Goal: Information Seeking & Learning: Learn about a topic

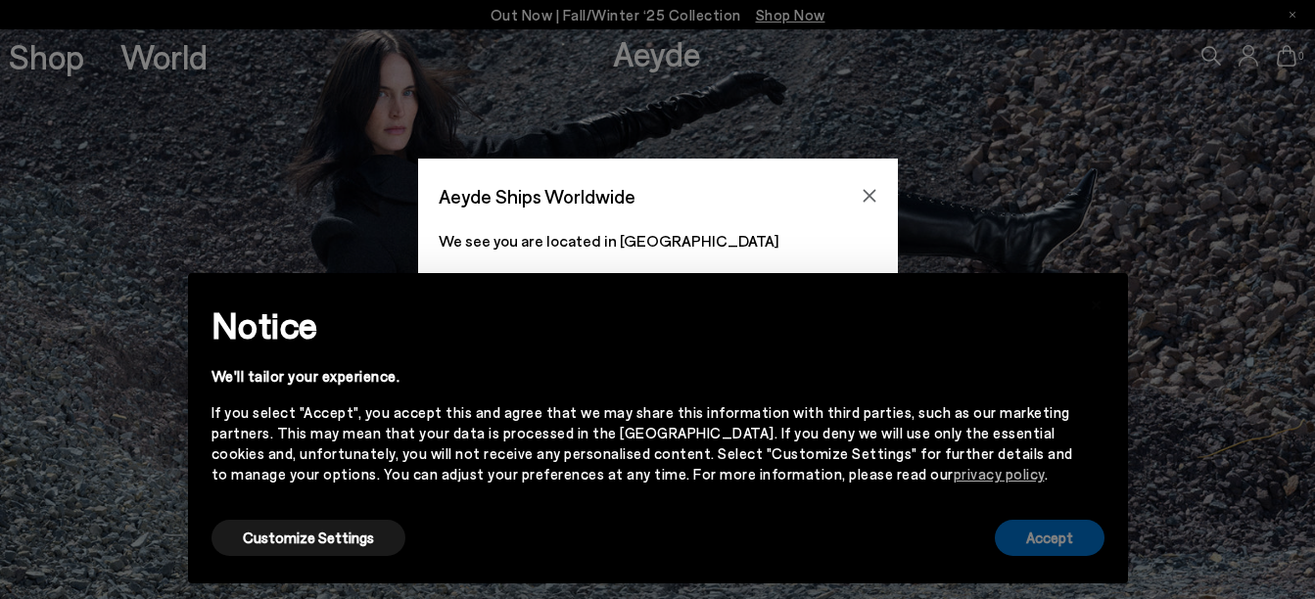
click at [1041, 538] on button "Accept" at bounding box center [1050, 538] width 110 height 36
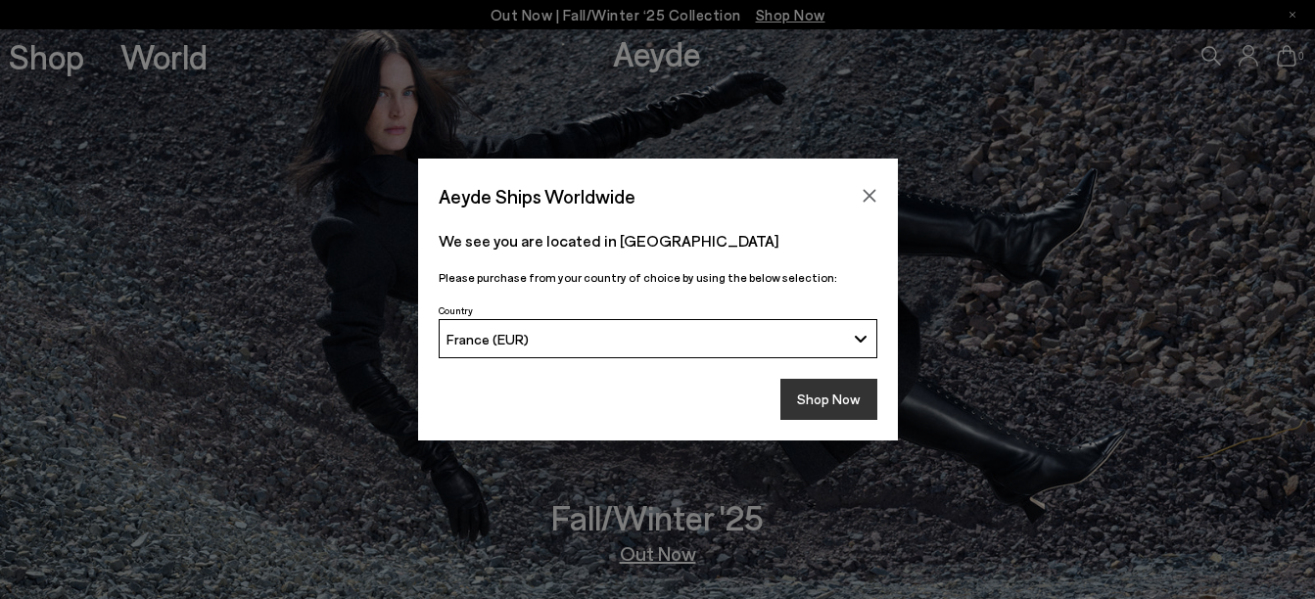
click at [857, 400] on button "Shop Now" at bounding box center [828, 399] width 97 height 41
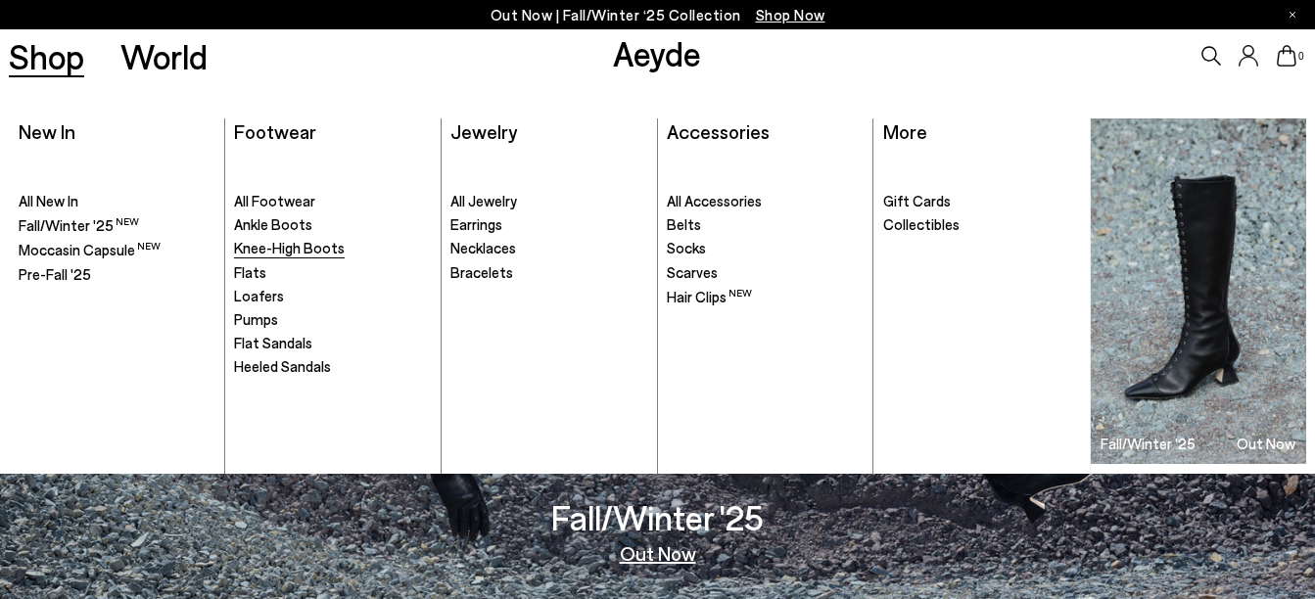
click at [332, 256] on span "Knee-High Boots" at bounding box center [289, 248] width 111 height 18
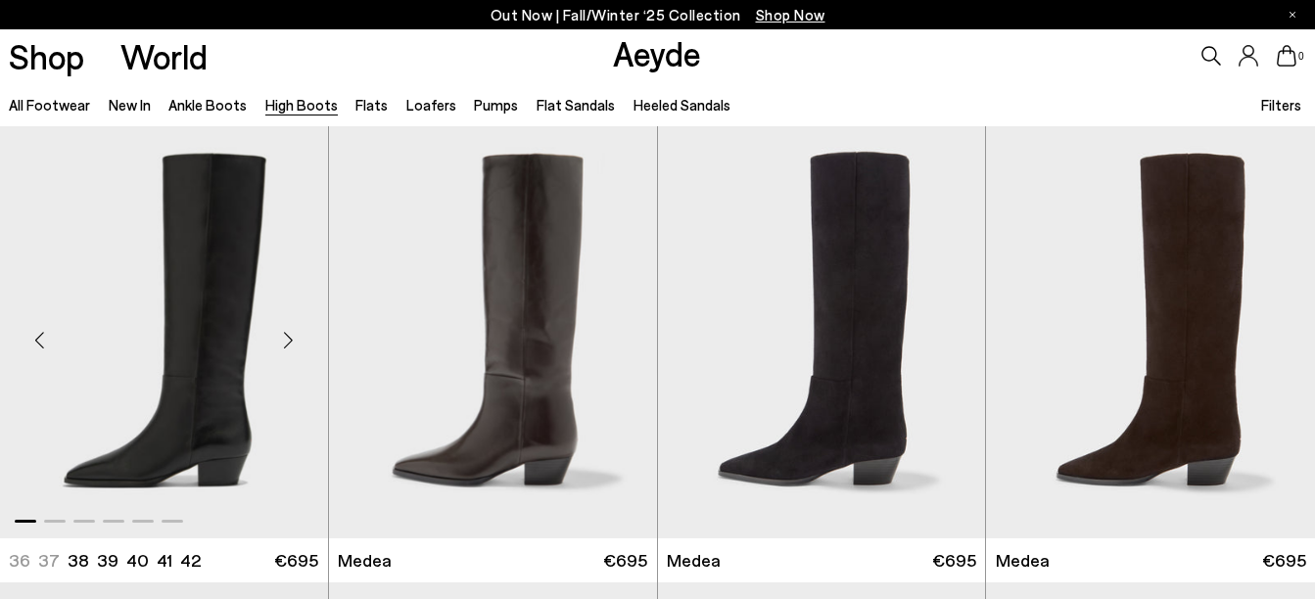
click at [297, 343] on div "Next slide" at bounding box center [289, 340] width 59 height 59
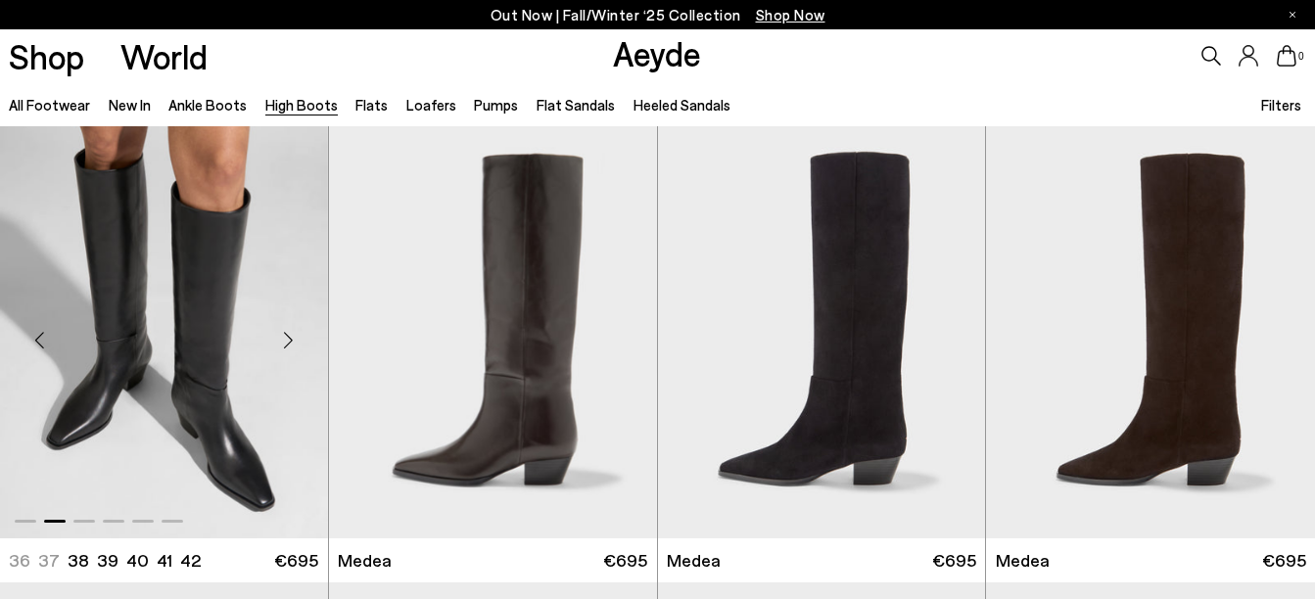
click at [297, 343] on div "Next slide" at bounding box center [289, 340] width 59 height 59
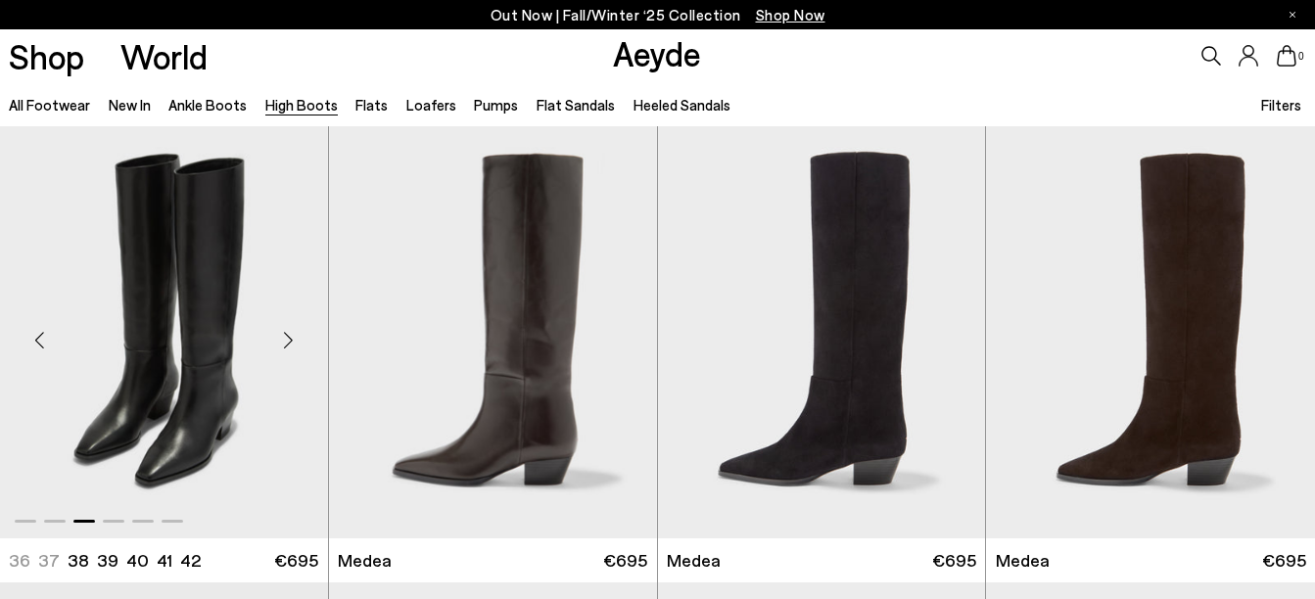
click at [297, 343] on div "Next slide" at bounding box center [289, 340] width 59 height 59
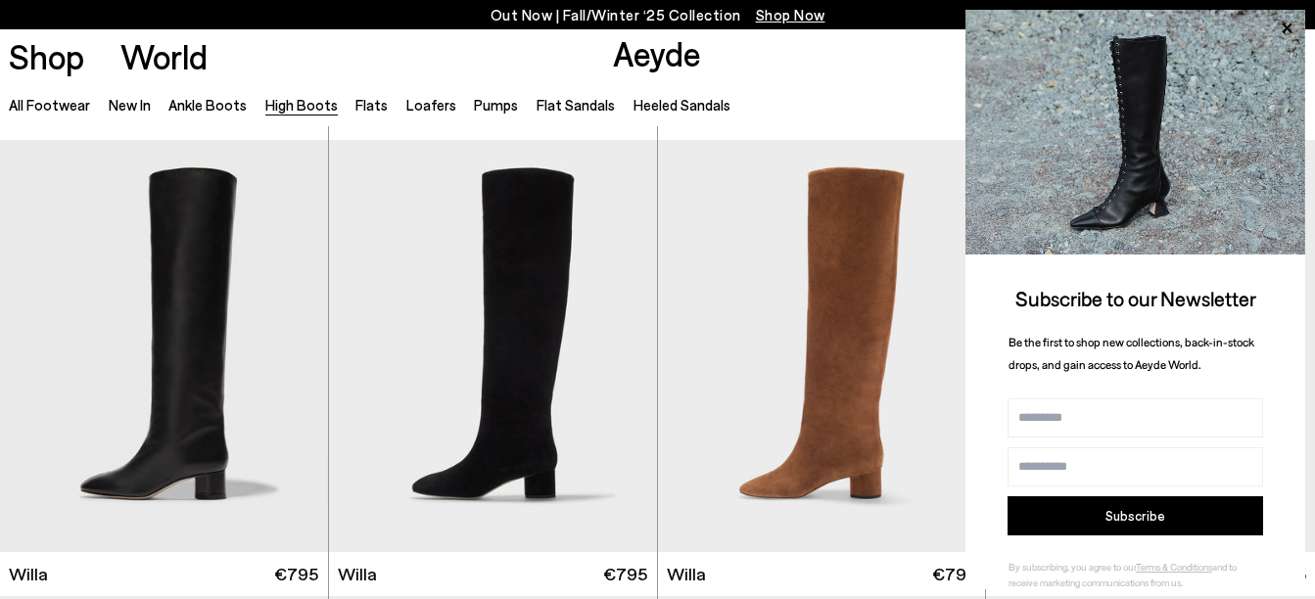
scroll to position [461, 0]
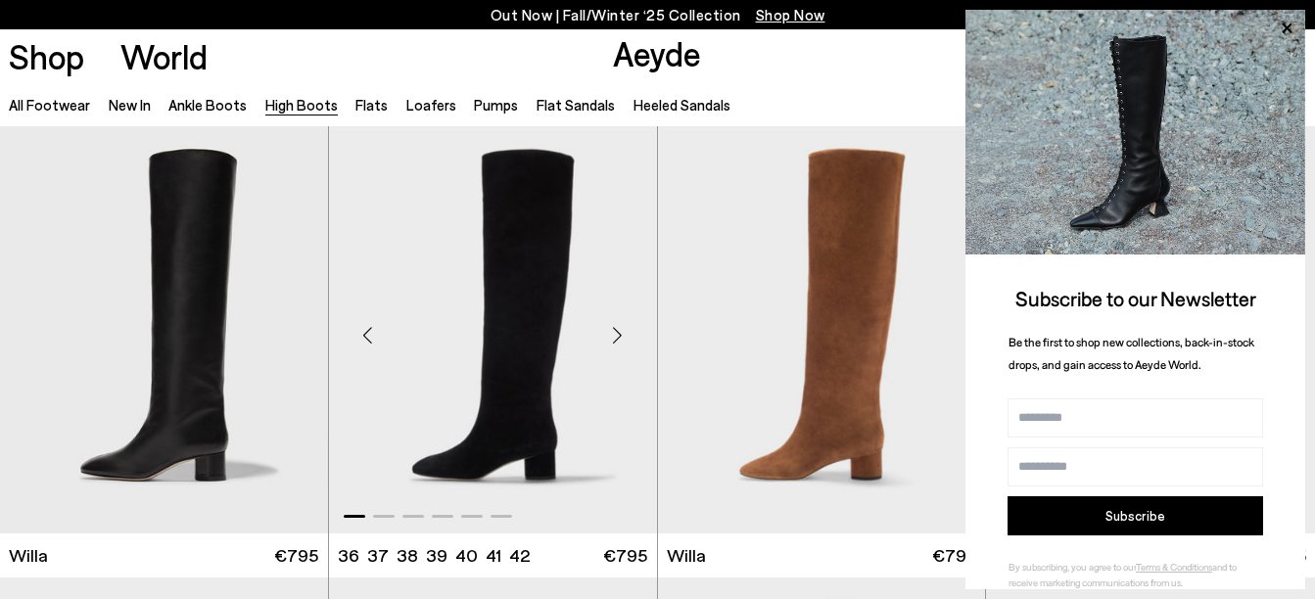
click at [609, 337] on div "Next slide" at bounding box center [618, 336] width 59 height 59
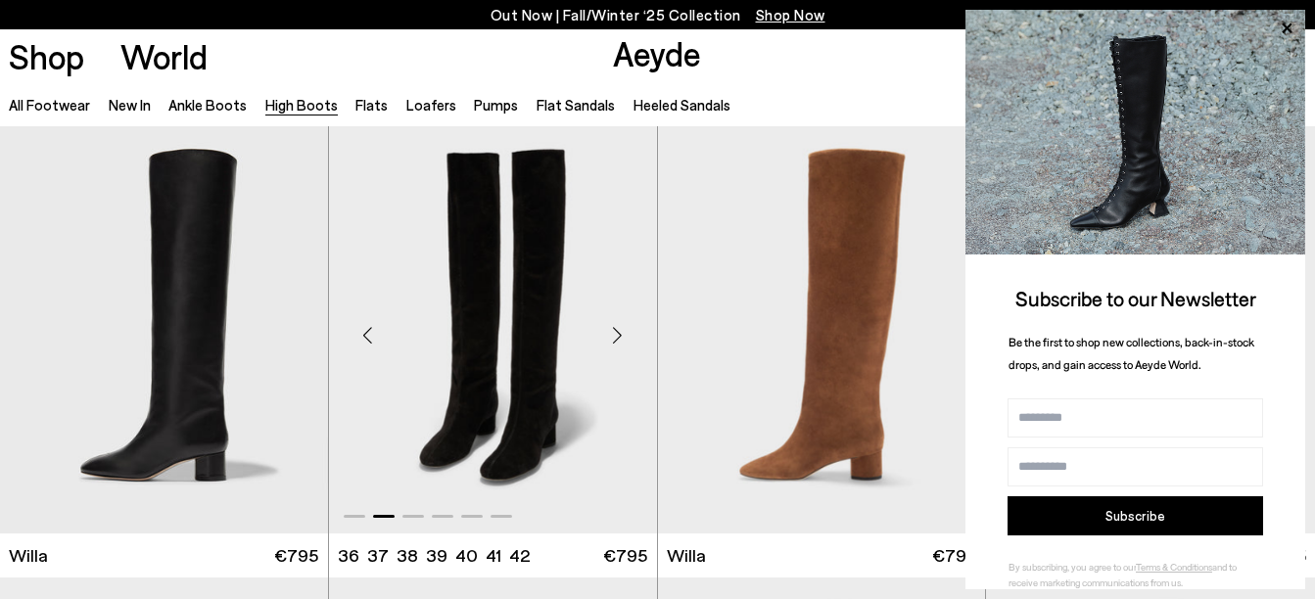
click at [609, 337] on div "Next slide" at bounding box center [618, 336] width 59 height 59
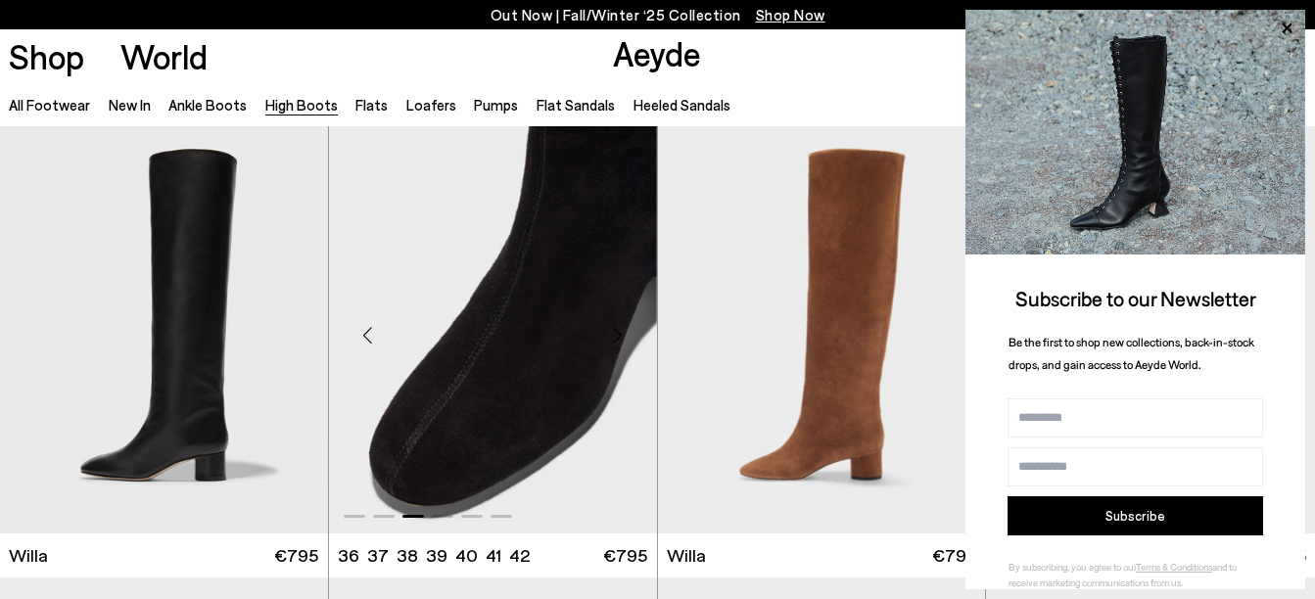
click at [609, 337] on div "Next slide" at bounding box center [618, 336] width 59 height 59
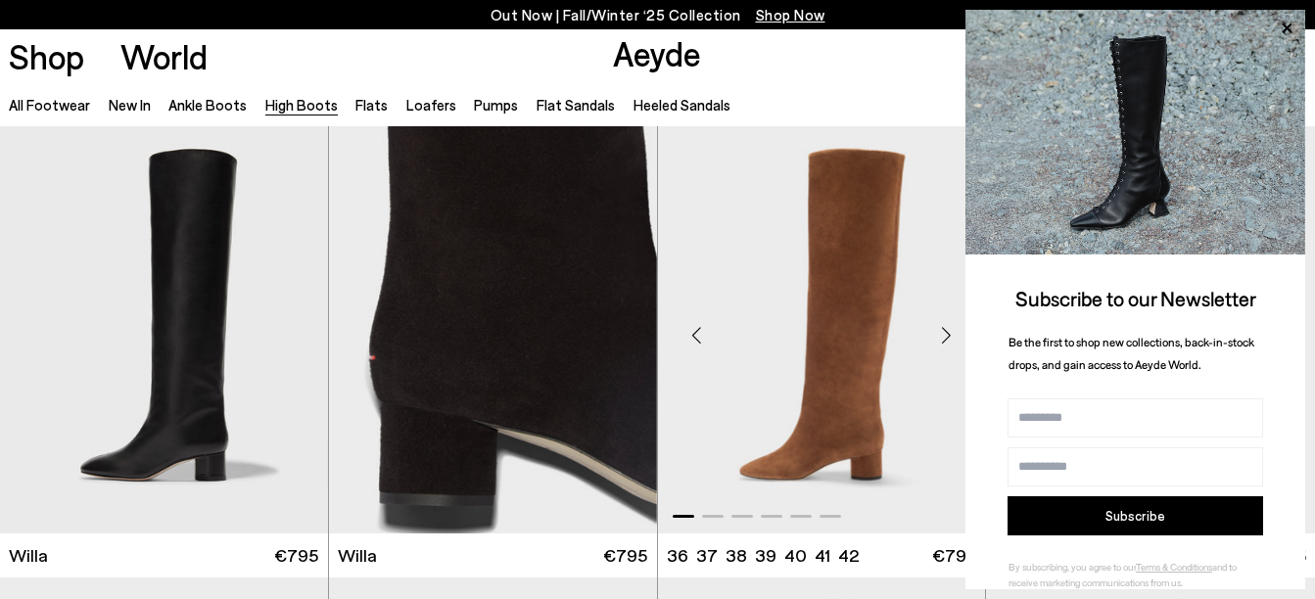
click at [946, 339] on div "Next slide" at bounding box center [946, 336] width 59 height 59
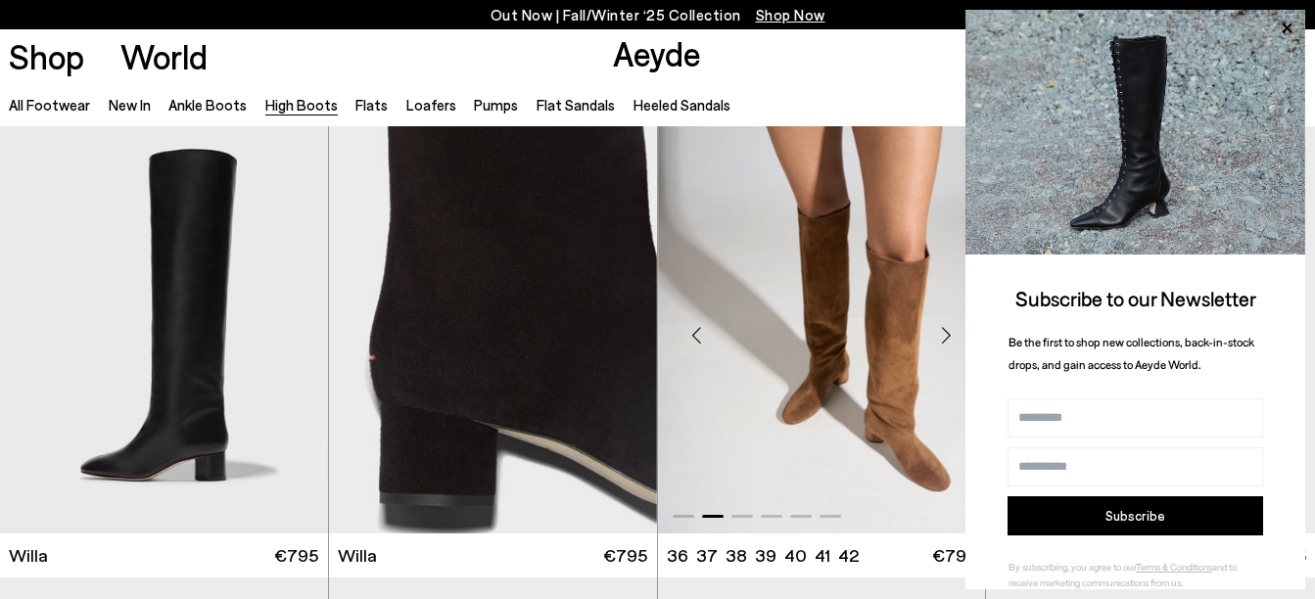
click at [946, 339] on div "Next slide" at bounding box center [946, 336] width 59 height 59
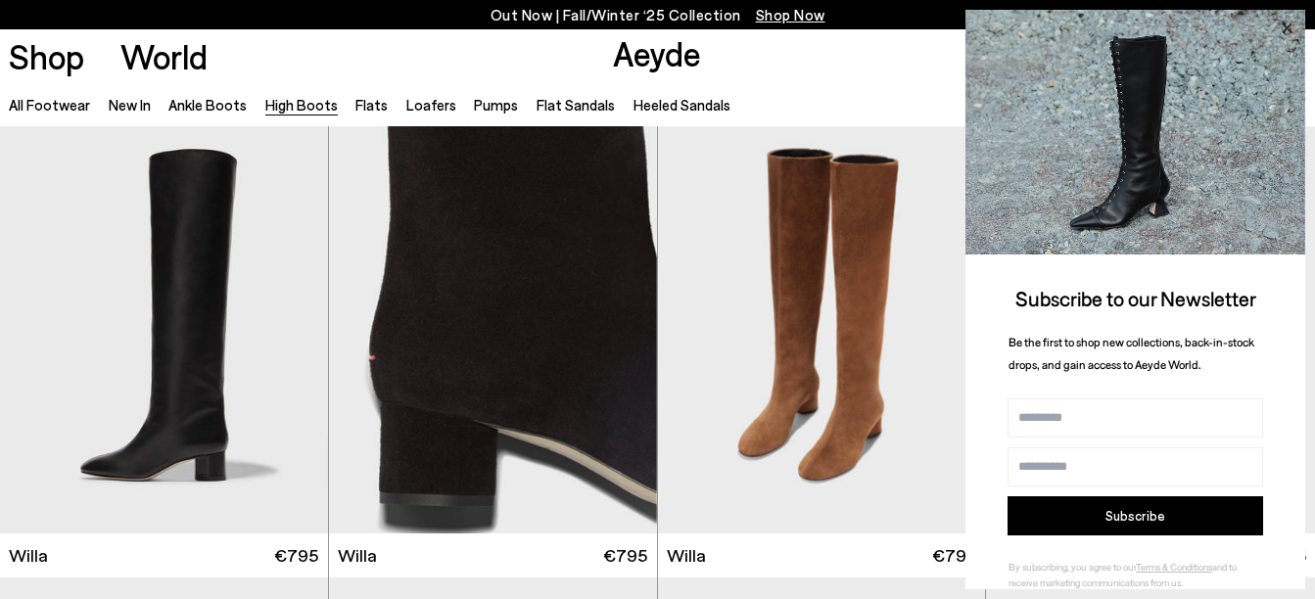
click at [1290, 24] on icon at bounding box center [1286, 28] width 25 height 25
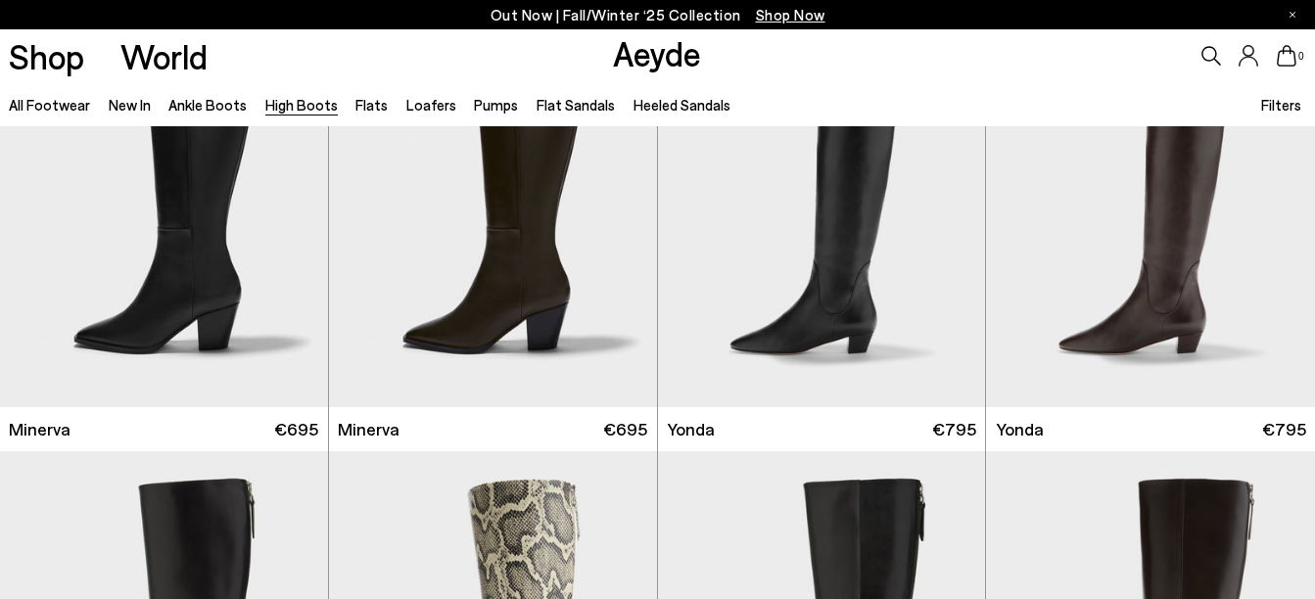
scroll to position [1088, 0]
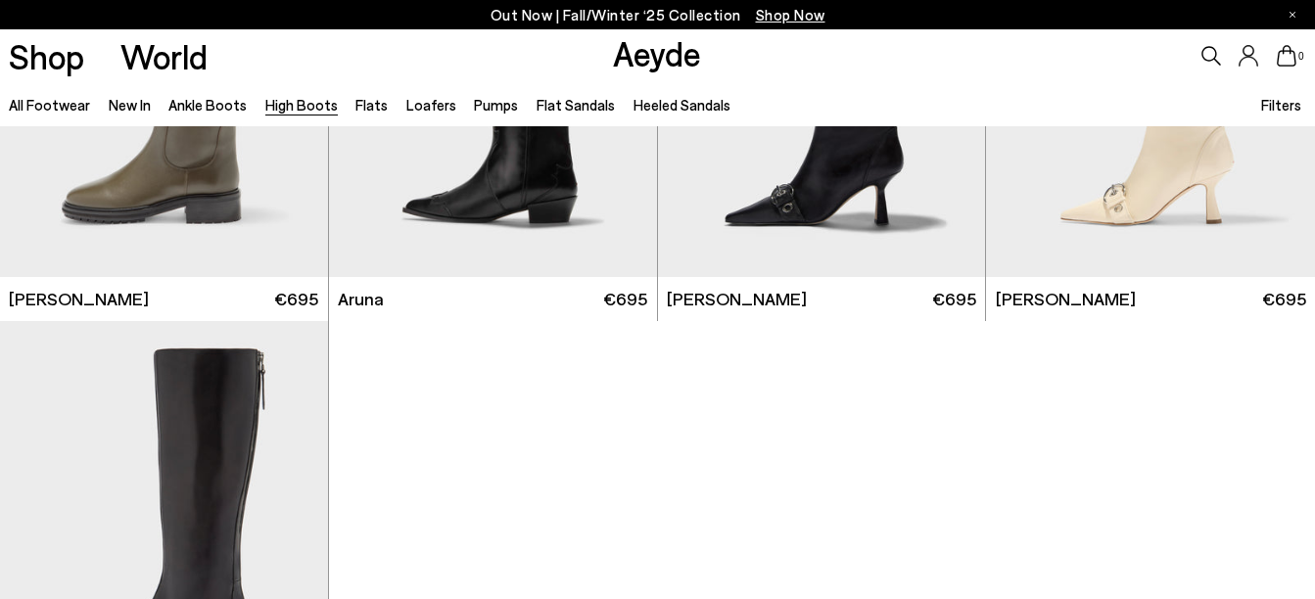
scroll to position [4574, 0]
